Goal: Task Accomplishment & Management: Manage account settings

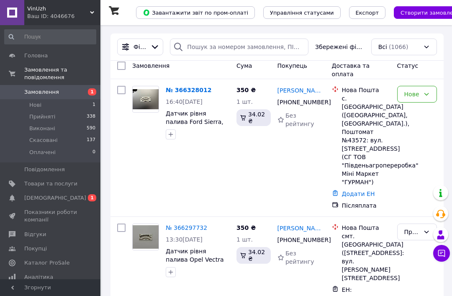
click at [62, 196] on span "[DEMOGRAPHIC_DATA]" at bounding box center [50, 198] width 53 height 8
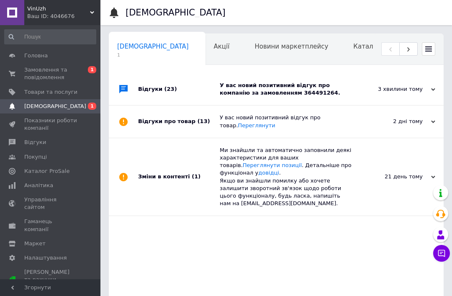
scroll to position [0, 4]
click at [306, 80] on div "У вас новий позитивний відгук про компанію за замовленням 364491264." at bounding box center [286, 89] width 132 height 32
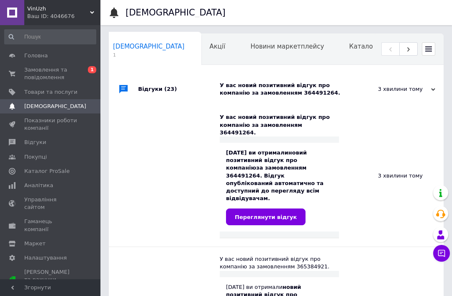
click at [50, 142] on span "Відгуки" at bounding box center [50, 142] width 53 height 8
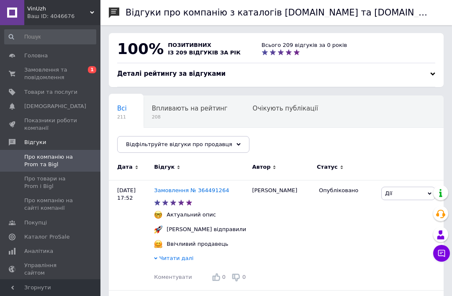
scroll to position [8, 0]
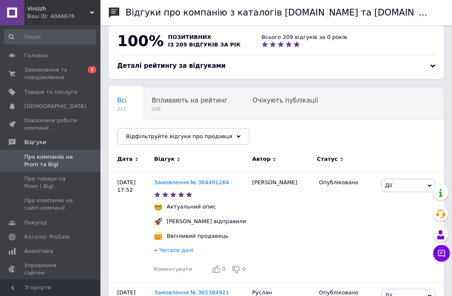
click at [186, 251] on span "Читати далі" at bounding box center [176, 250] width 34 height 6
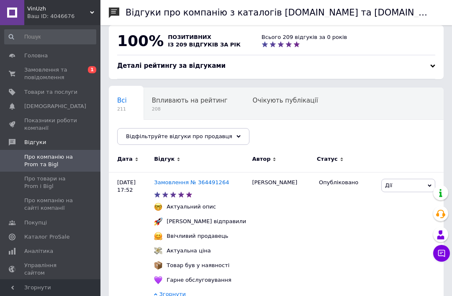
click at [66, 181] on span "Про товари на Prom і Bigl" at bounding box center [50, 182] width 53 height 15
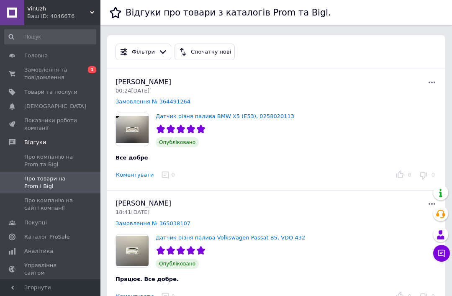
click at [50, 80] on span "Замовлення та повідомлення" at bounding box center [50, 73] width 53 height 15
